Goal: Task Accomplishment & Management: Use online tool/utility

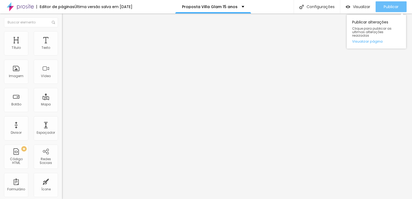
click at [386, 7] on span "Publicar" at bounding box center [390, 7] width 15 height 4
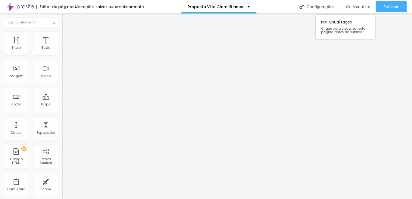
click at [362, 5] on span "Visualizar" at bounding box center [361, 7] width 17 height 4
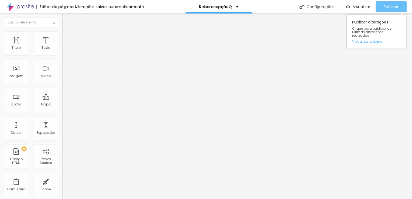
click at [387, 7] on span "Publicar" at bounding box center [390, 7] width 15 height 4
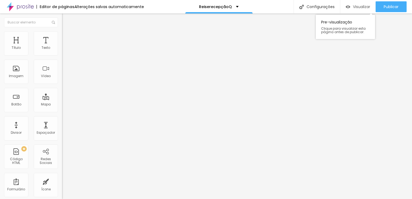
click at [357, 6] on span "Visualizar" at bounding box center [361, 7] width 17 height 4
